Goal: Entertainment & Leisure: Browse casually

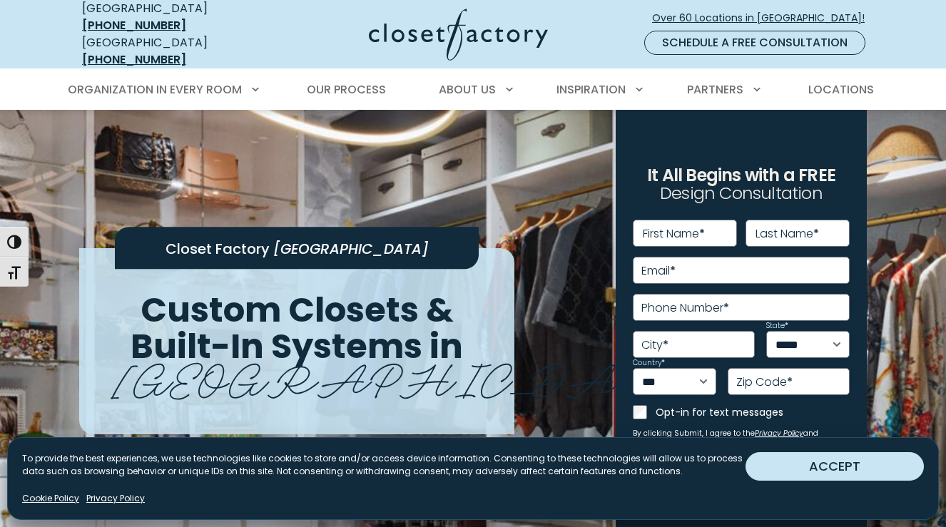
click at [813, 464] on button "ACCEPT" at bounding box center [834, 466] width 178 height 29
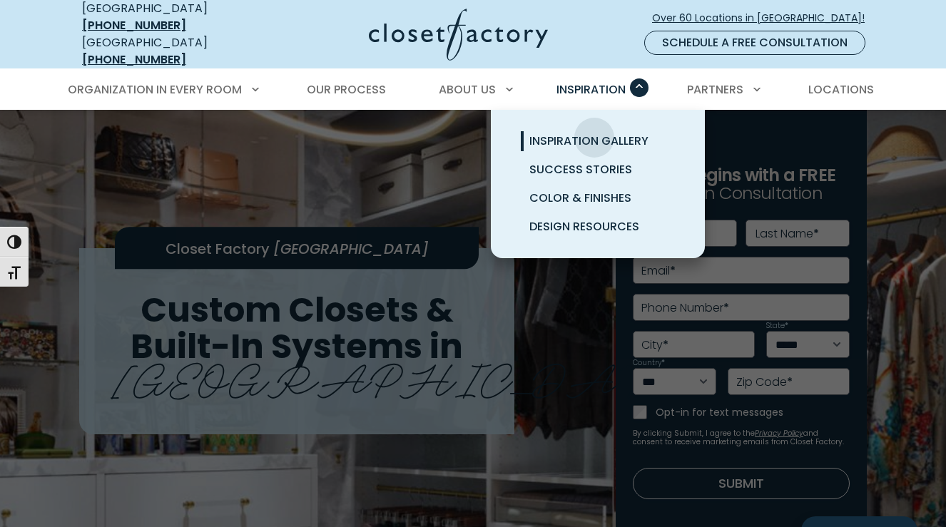
click at [594, 133] on span "Inspiration Gallery" at bounding box center [588, 141] width 119 height 16
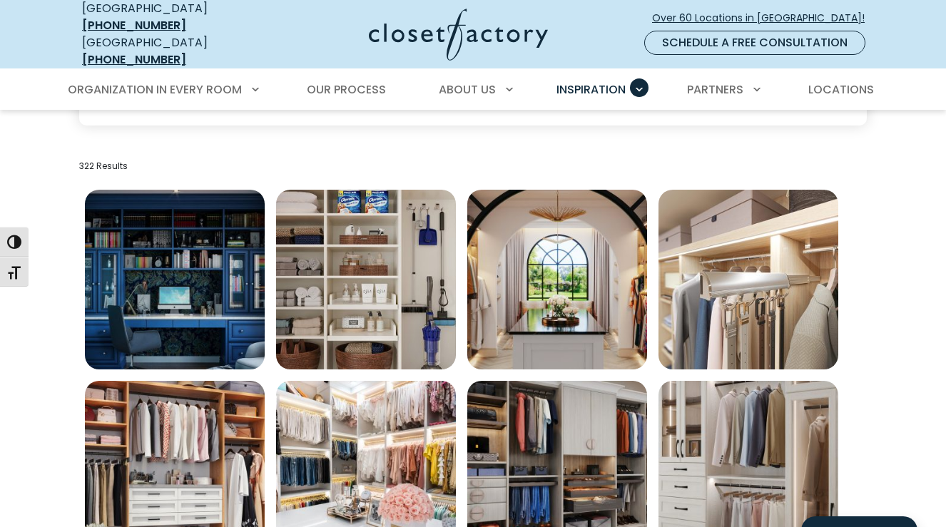
scroll to position [506, 0]
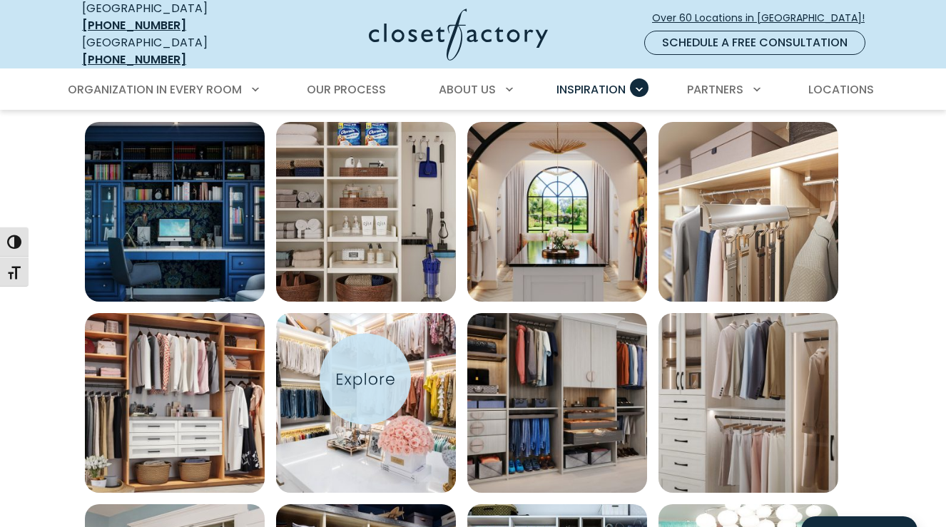
click at [365, 379] on img "Open inspiration gallery to preview enlarged image" at bounding box center [366, 403] width 180 height 180
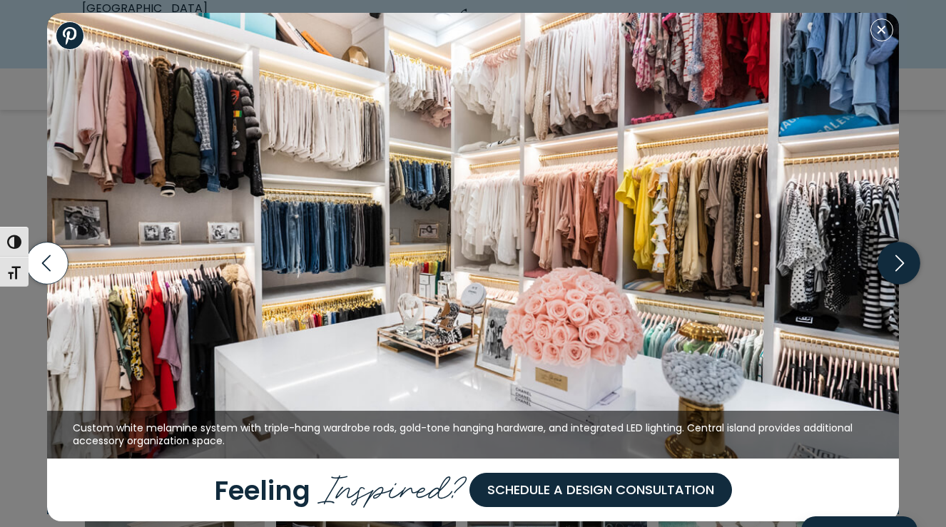
click at [904, 265] on icon "button" at bounding box center [898, 264] width 42 height 42
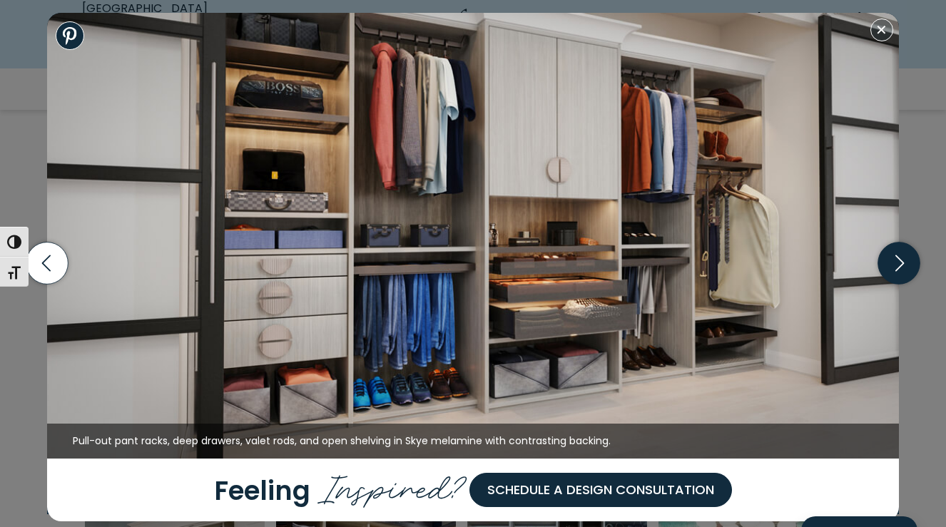
click at [903, 266] on icon "button" at bounding box center [898, 264] width 42 height 42
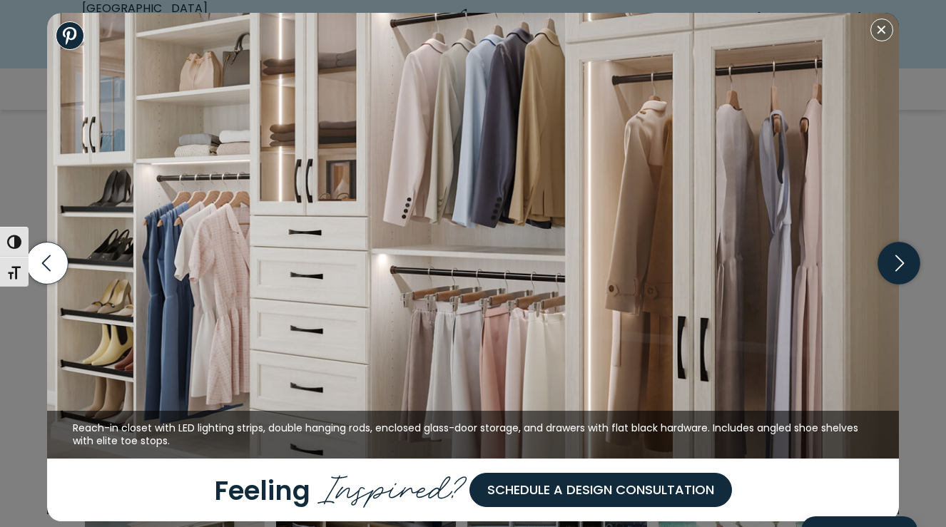
click at [903, 266] on icon "button" at bounding box center [898, 264] width 42 height 42
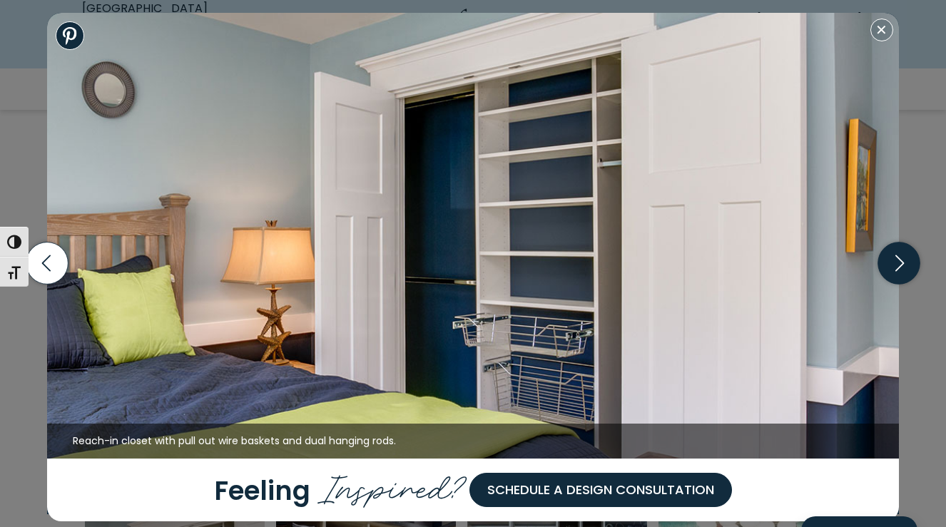
click at [895, 265] on icon "button" at bounding box center [898, 264] width 42 height 42
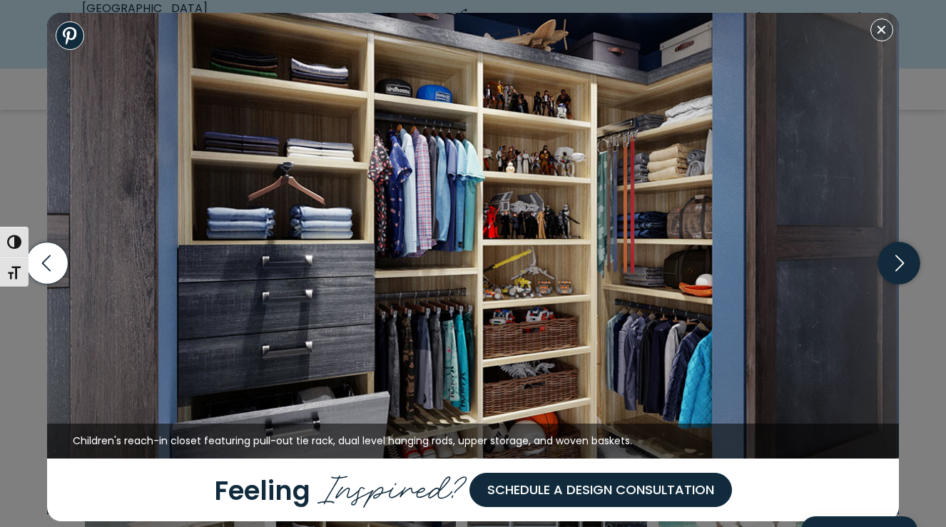
click at [896, 253] on icon "button" at bounding box center [898, 264] width 42 height 42
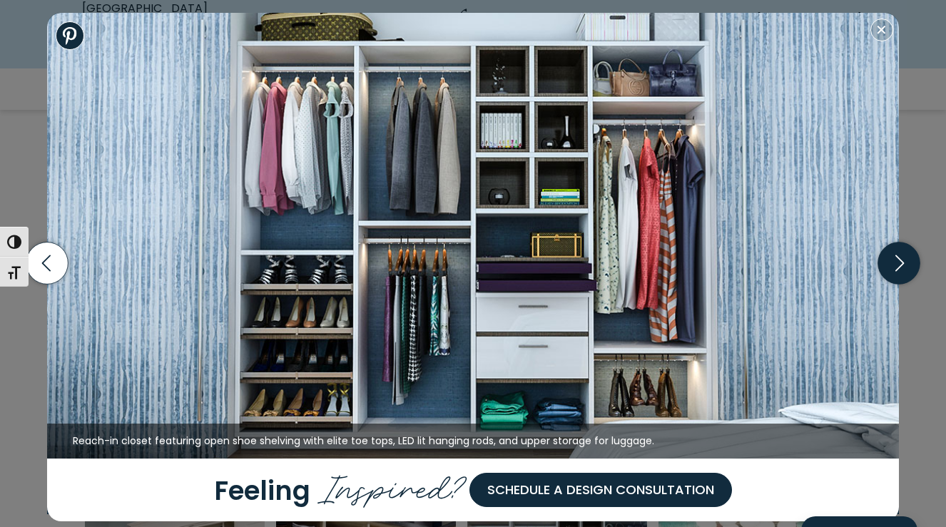
click at [897, 252] on icon "button" at bounding box center [898, 264] width 42 height 42
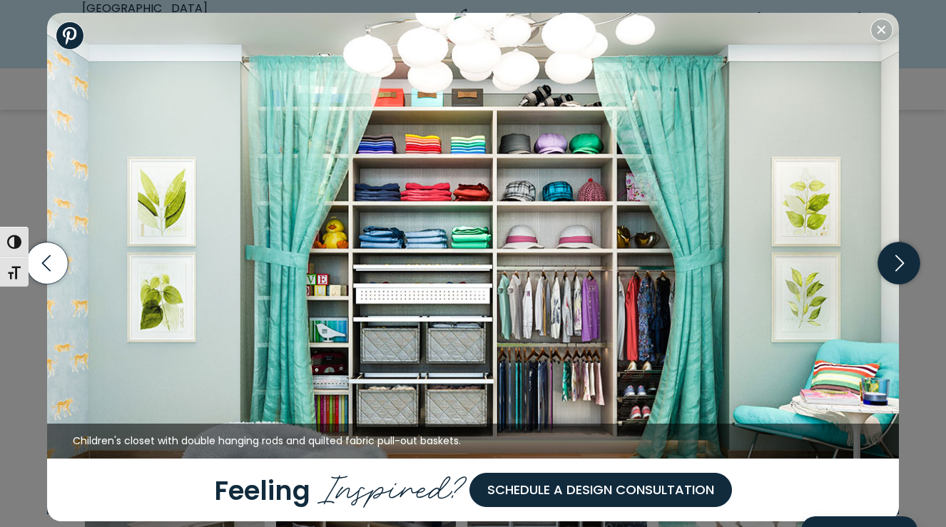
click at [897, 253] on icon "button" at bounding box center [898, 264] width 42 height 42
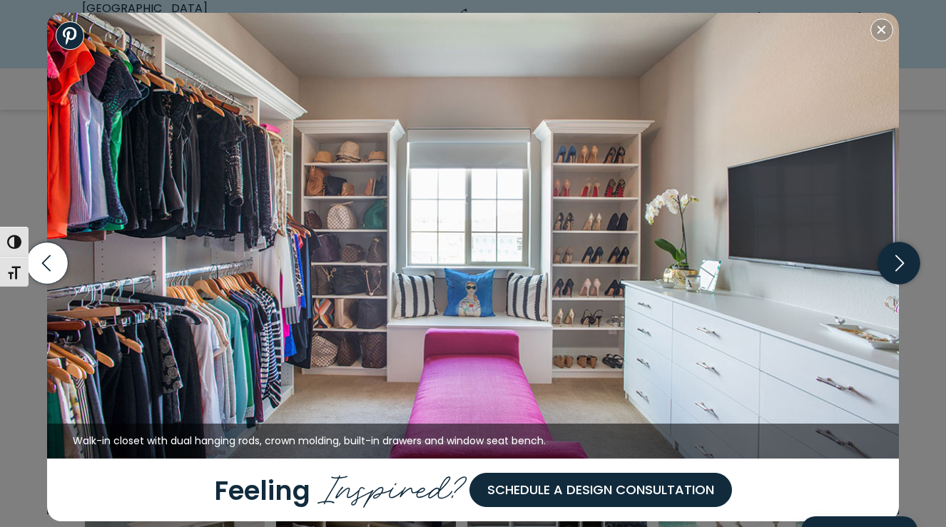
click at [897, 253] on icon "button" at bounding box center [898, 264] width 42 height 42
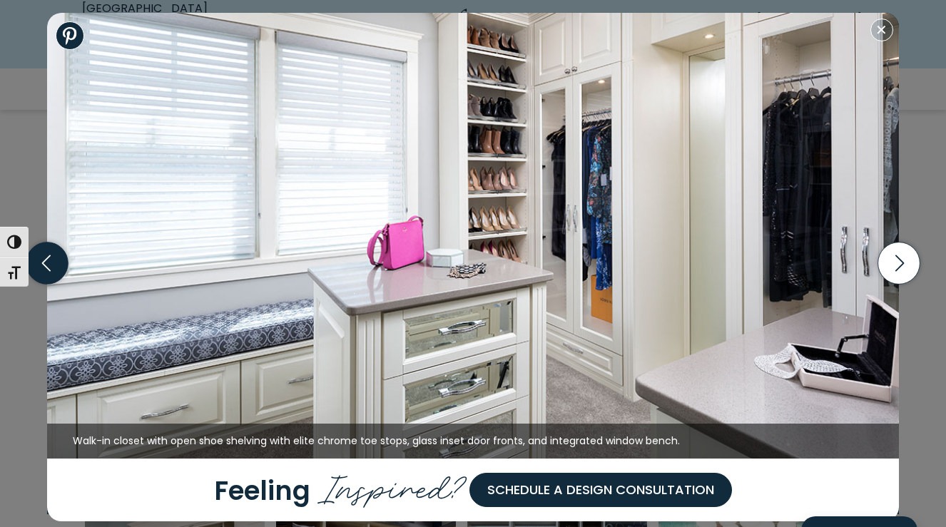
click at [53, 264] on icon "button" at bounding box center [47, 264] width 42 height 42
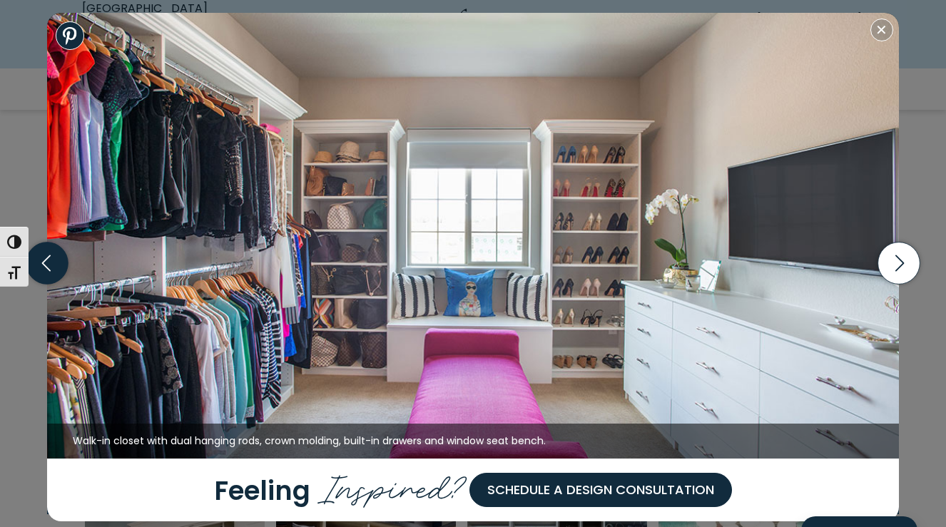
click at [53, 263] on icon "button" at bounding box center [47, 264] width 42 height 42
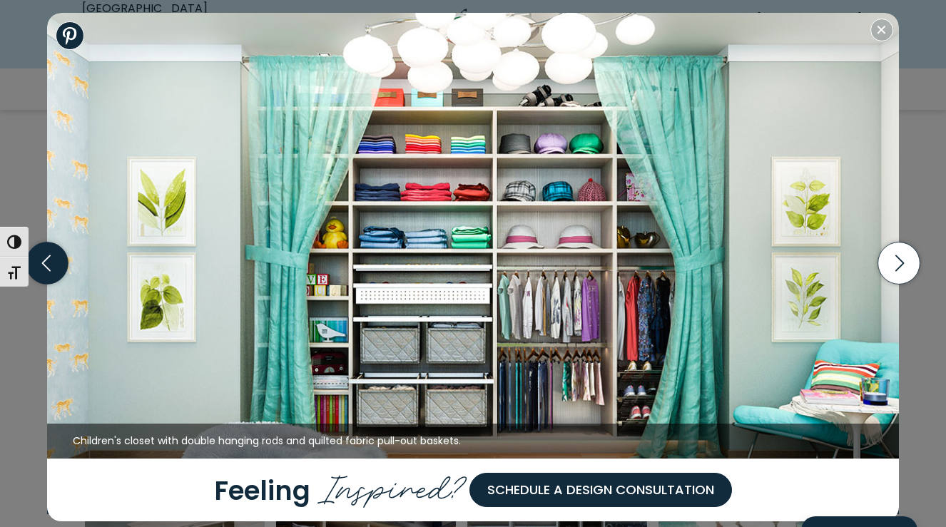
click at [54, 264] on icon "button" at bounding box center [47, 264] width 42 height 42
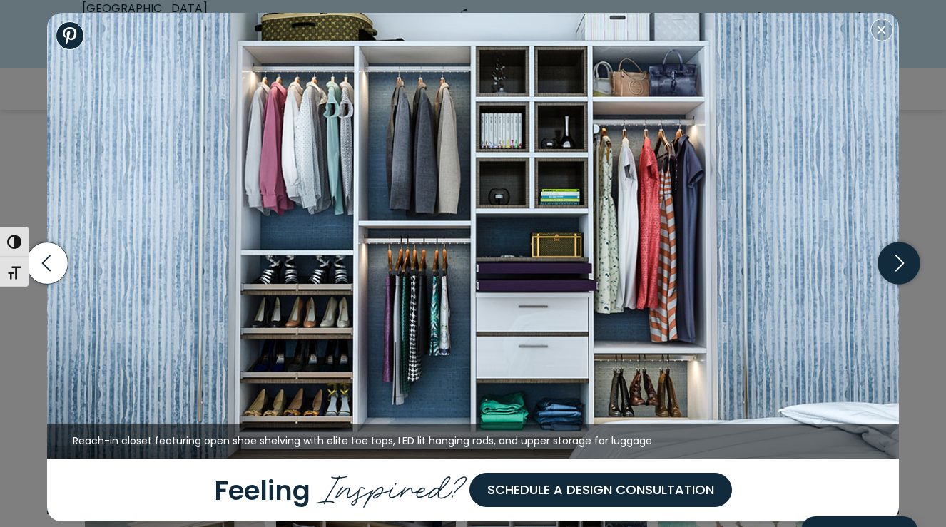
click at [897, 258] on icon "button" at bounding box center [899, 263] width 9 height 16
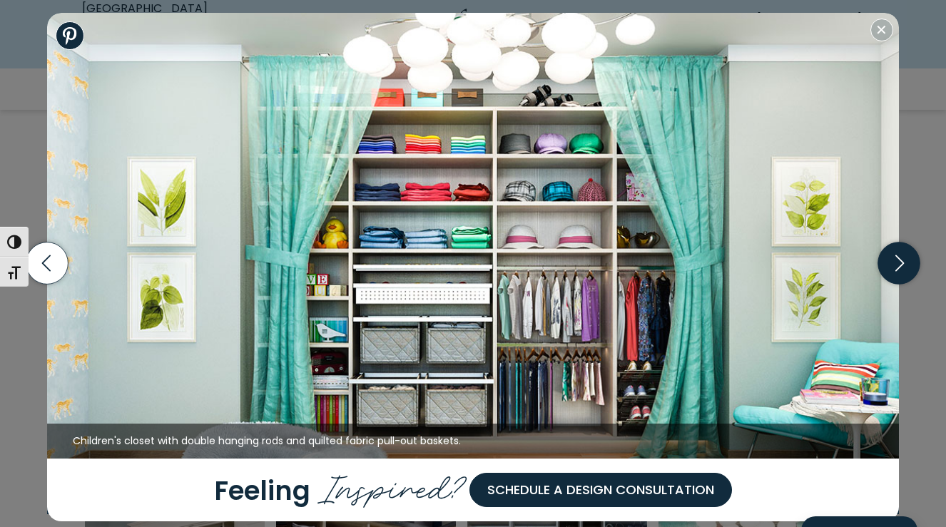
click at [895, 256] on icon "button" at bounding box center [899, 263] width 9 height 16
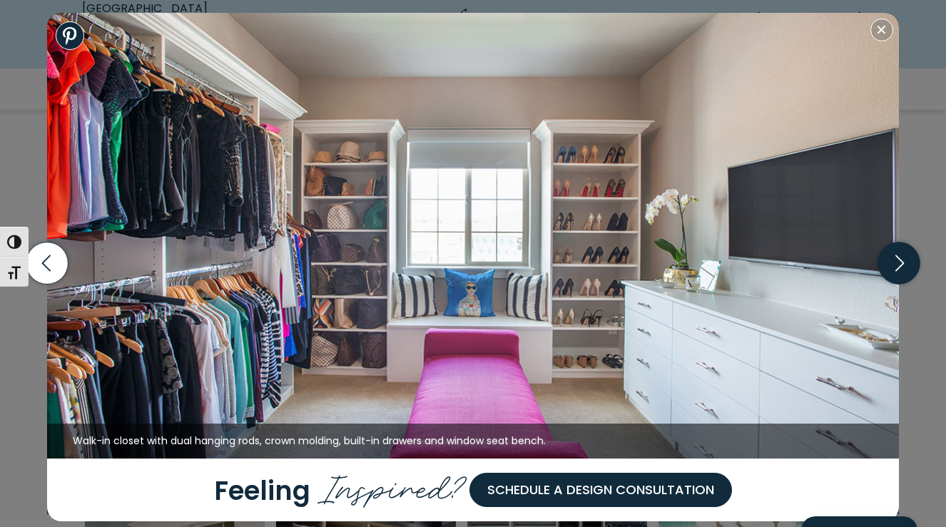
click at [895, 257] on icon "button" at bounding box center [898, 264] width 42 height 42
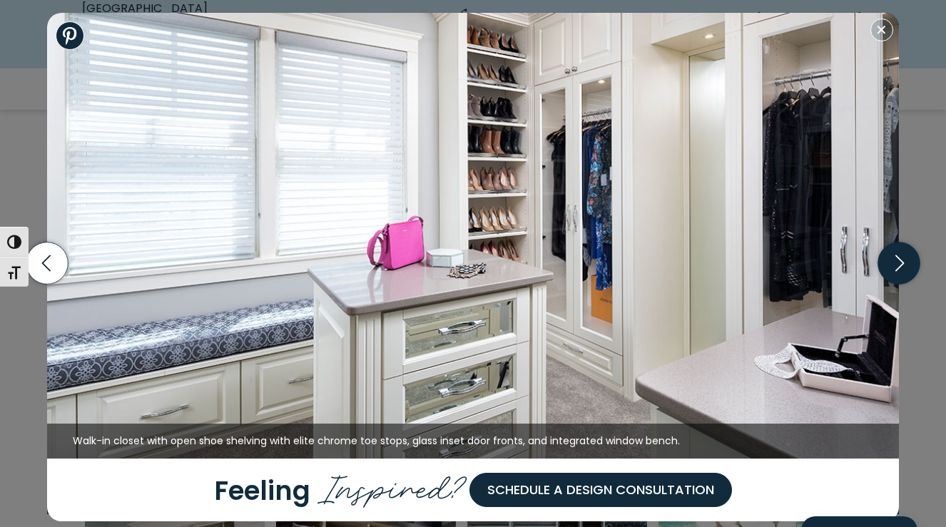
click at [895, 257] on icon "button" at bounding box center [898, 264] width 42 height 42
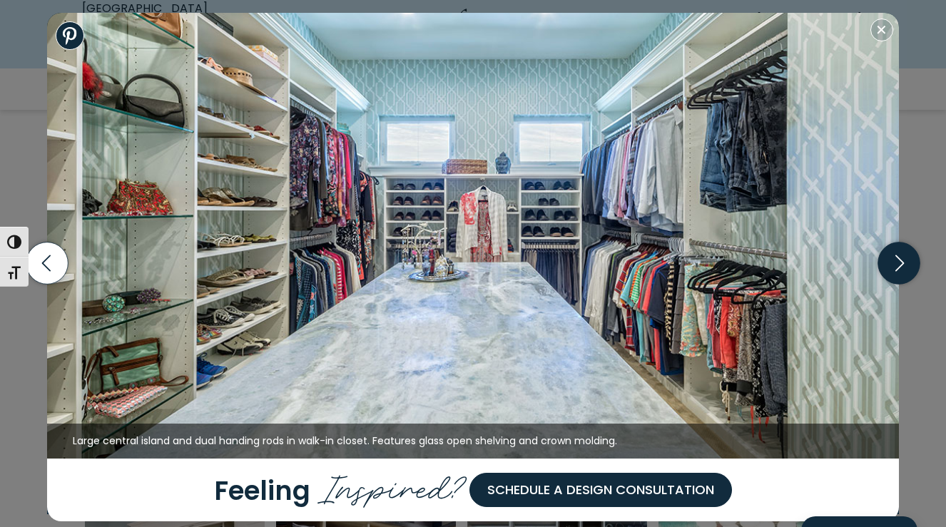
click at [894, 249] on icon "button" at bounding box center [898, 264] width 42 height 42
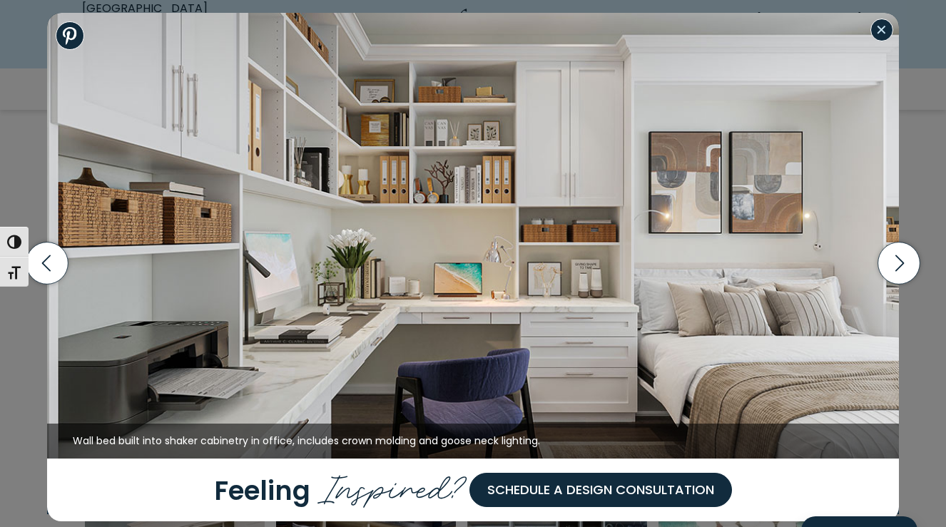
click at [881, 26] on button "Close modal" at bounding box center [881, 30] width 23 height 23
